Goal: Task Accomplishment & Management: Manage account settings

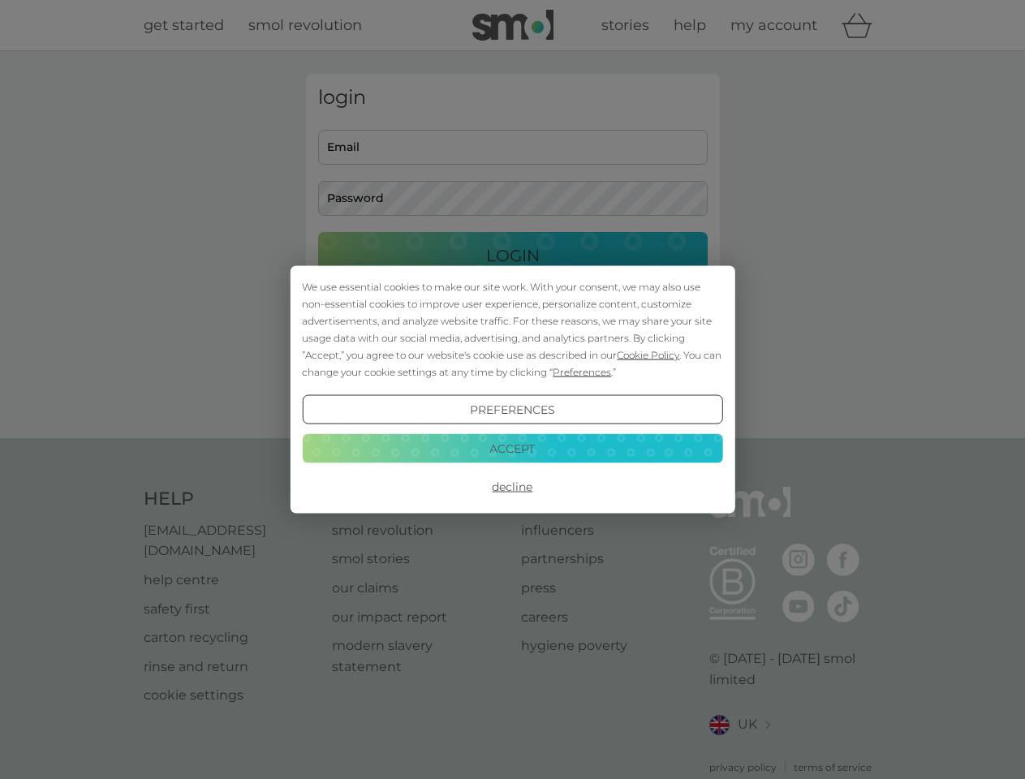
click at [648, 355] on span "Cookie Policy" at bounding box center [648, 355] width 62 height 12
click at [580, 372] on div "login Email Password Login ● ● ● ● ● ● ● ● ● ● ● ● ● ● ● ● ● ● ● ● ● ● ● ● ● ● …" at bounding box center [513, 245] width 414 height 342
click at [512, 410] on div "login Email Password Login ● ● ● ● ● ● ● ● ● ● ● ● ● ● ● ● ● ● ● ● ● ● ● ● ● ● …" at bounding box center [513, 245] width 414 height 342
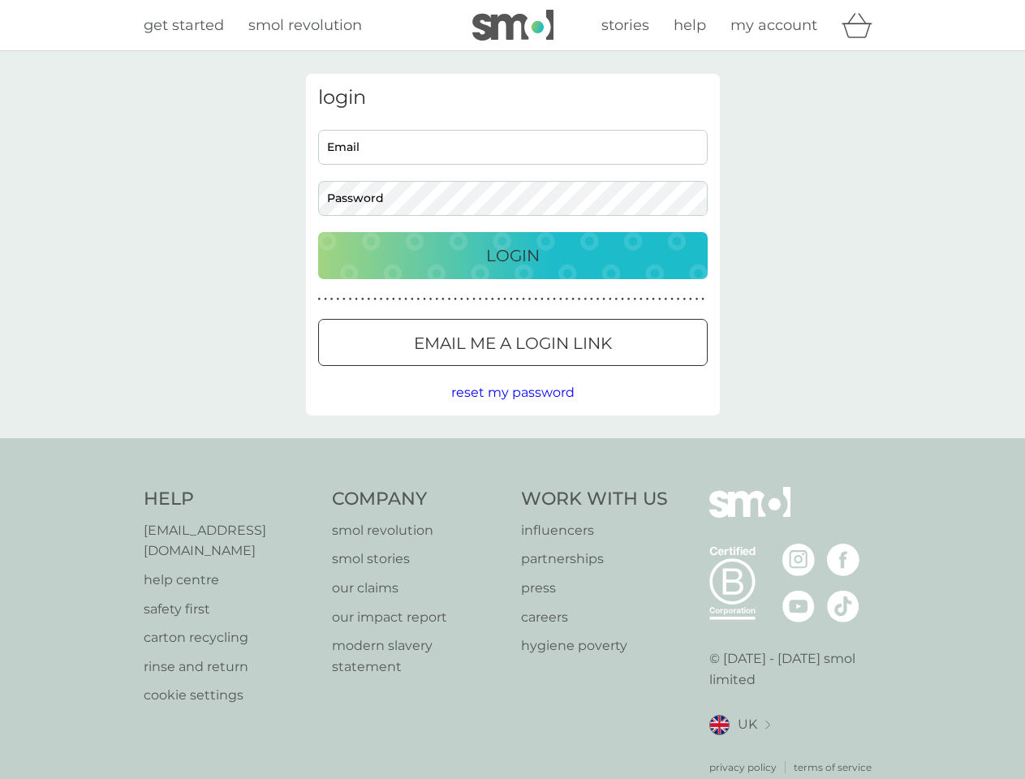
click at [512, 487] on div "Help [EMAIL_ADDRESS][DOMAIN_NAME] help centre safety first carton recycling rin…" at bounding box center [513, 631] width 738 height 288
click at [512, 448] on div "Help [EMAIL_ADDRESS][DOMAIN_NAME] help centre safety first carton recycling rin…" at bounding box center [512, 630] width 1025 height 385
